Goal: Task Accomplishment & Management: Use online tool/utility

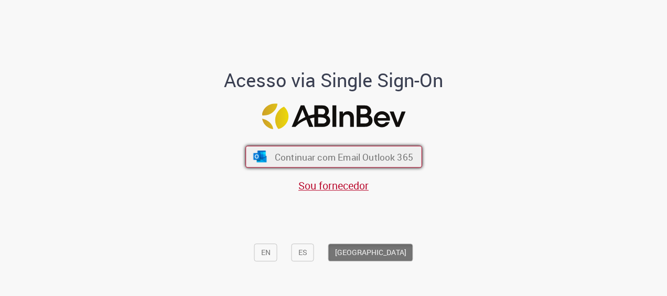
click at [302, 149] on button "Continuar com Email Outlook 365" at bounding box center [333, 157] width 177 height 22
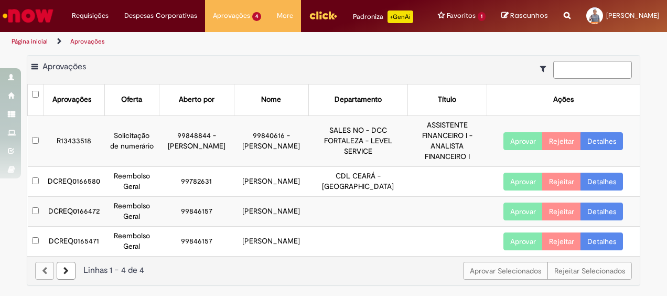
scroll to position [30, 0]
click at [597, 173] on link "Detalhes" at bounding box center [602, 182] width 42 height 18
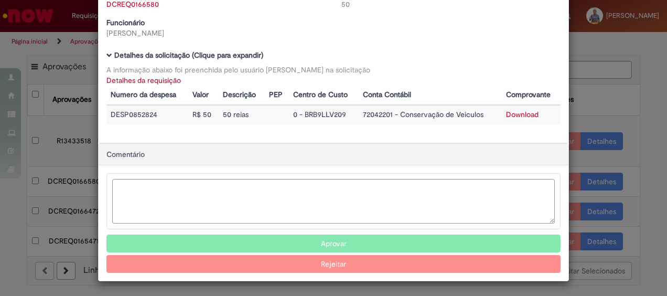
scroll to position [57, 0]
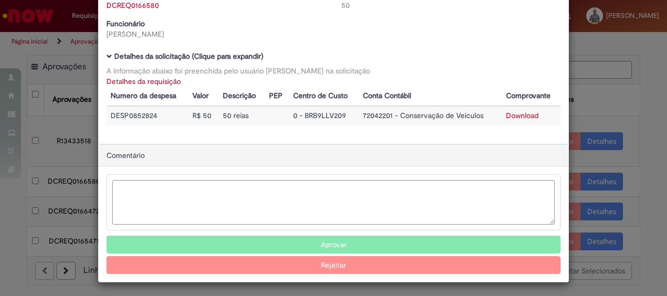
click at [524, 115] on link "Download" at bounding box center [522, 115] width 33 height 9
click at [617, 71] on div "Detalhes da Aprovação Número DCREQ0166580 Valor Total 50 Funcionário Mayron Mar…" at bounding box center [333, 148] width 667 height 296
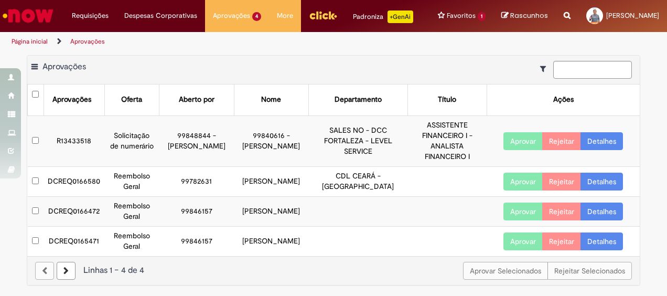
click at [519, 173] on button "Aprovar" at bounding box center [522, 182] width 39 height 18
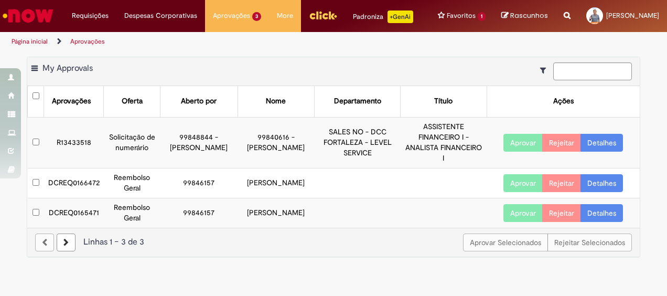
click at [606, 187] on link "Detalhes" at bounding box center [602, 183] width 42 height 18
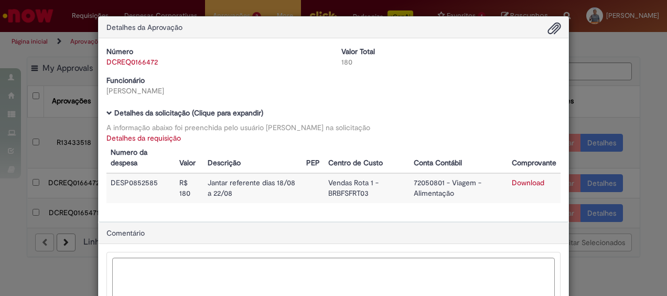
click at [530, 184] on link "Download" at bounding box center [528, 182] width 33 height 9
click at [600, 120] on div "Detalhes da Aprovação Número DCREQ0166472 Valor Total 180 Funcionário Francisco…" at bounding box center [333, 148] width 667 height 296
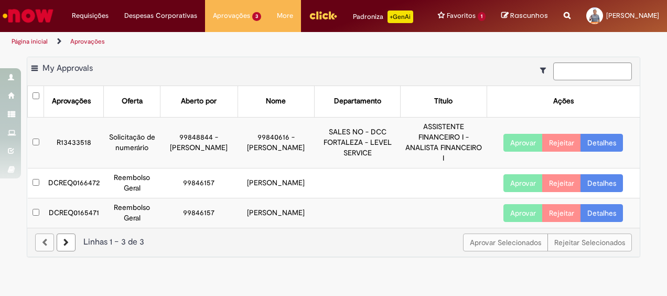
click at [526, 186] on button "Aprovar" at bounding box center [522, 183] width 39 height 18
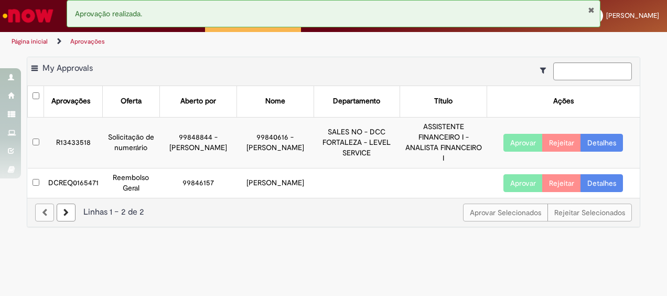
click at [603, 185] on link "Detalhes" at bounding box center [602, 183] width 42 height 18
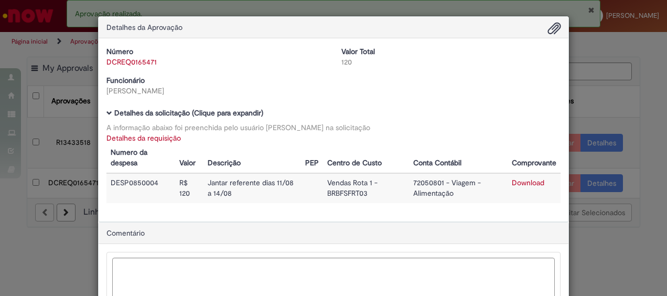
click at [530, 182] on link "Download" at bounding box center [528, 182] width 33 height 9
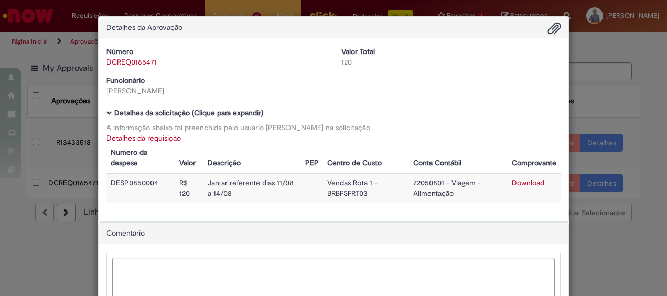
click at [607, 114] on div "Detalhes da Aprovação Número DCREQ0165471 Valor Total 120 Funcionário Francisco…" at bounding box center [333, 148] width 667 height 296
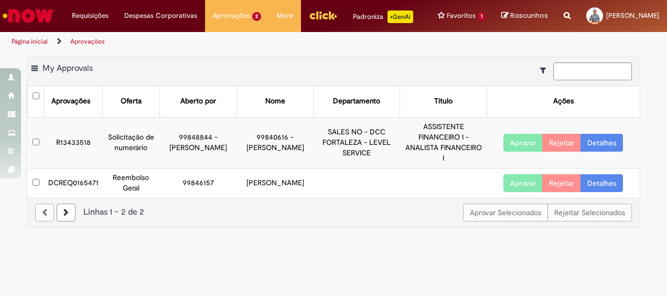
click at [529, 187] on button "Aprovar" at bounding box center [522, 183] width 39 height 18
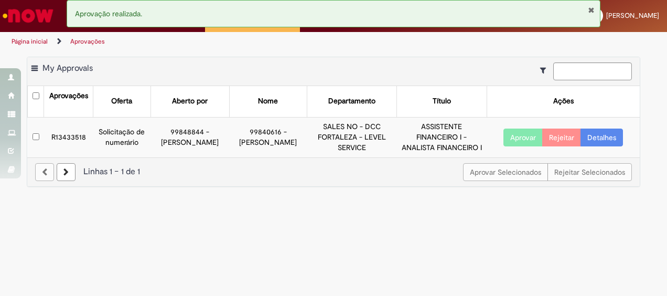
click at [601, 146] on link "Detalhes" at bounding box center [602, 137] width 42 height 18
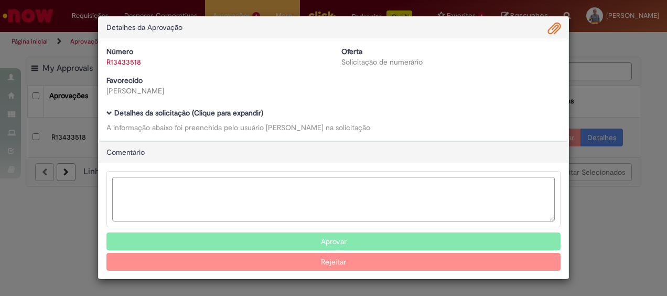
click at [640, 64] on div "Detalhes da Aprovação Número R13433518 Oferta Solicitação de numerário Favoreci…" at bounding box center [333, 148] width 667 height 296
